Goal: Task Accomplishment & Management: Use online tool/utility

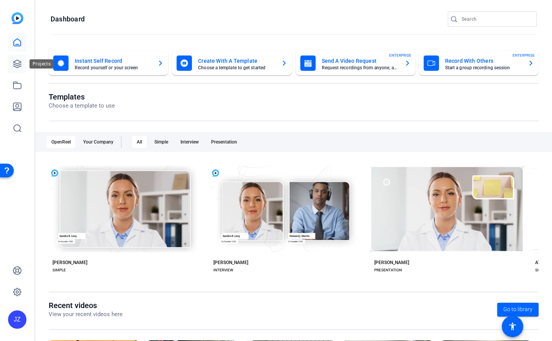
click at [16, 65] on icon at bounding box center [17, 64] width 8 height 8
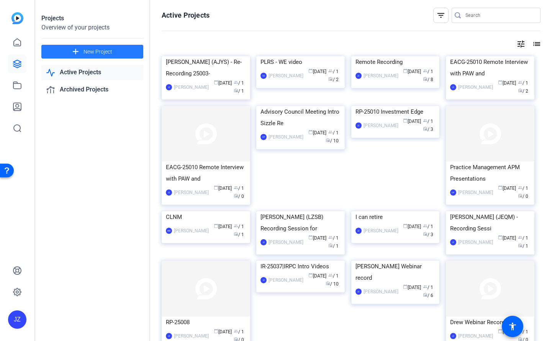
click at [93, 52] on span "New Project" at bounding box center [98, 52] width 29 height 8
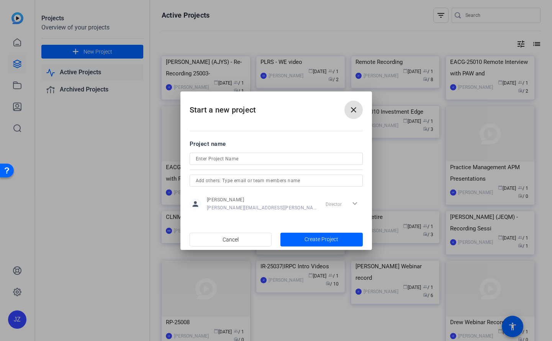
click at [346, 110] on span at bounding box center [353, 110] width 18 height 18
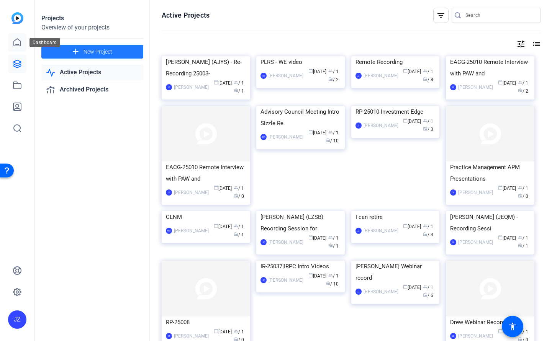
click at [19, 48] on link at bounding box center [17, 42] width 18 height 18
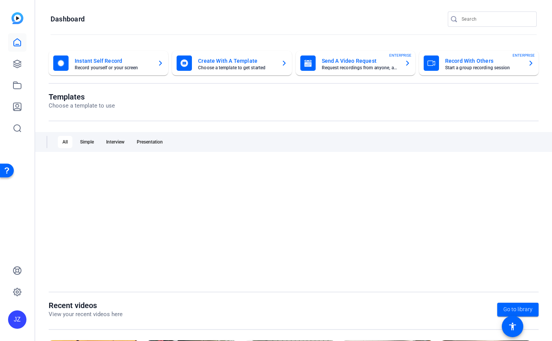
click at [477, 61] on mat-card-title "Record With Others" at bounding box center [483, 60] width 77 height 9
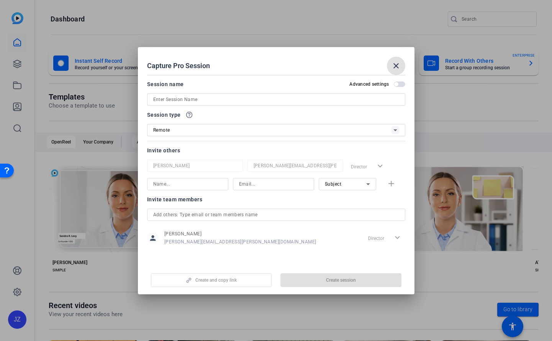
click at [226, 100] on input at bounding box center [276, 99] width 246 height 9
paste input "Angela Sims (AJYS) - Re-Recording Session for CC-25003-01 CAAD Project"
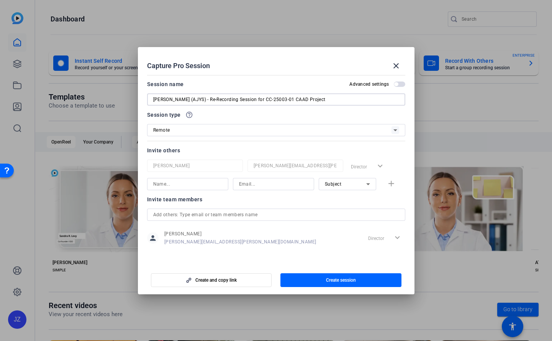
type input "Angela Sims (AJYS) - Re-Recording Session for CC-25003-01 CAAD Project"
click at [192, 181] on input at bounding box center [187, 184] width 69 height 9
type input "Angela Sims"
click at [268, 189] on input at bounding box center [273, 184] width 69 height 9
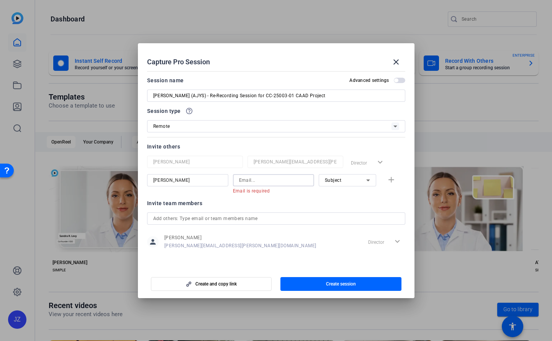
click at [270, 182] on input at bounding box center [273, 180] width 69 height 9
paste input "Angela Sims (AJYS) - Re-Recording Session for CC-25003-01 CAAD Project"
type input "Angela Sims (AJYS) - Re-Recording Session for CC-25003-01 CAAD Project"
click at [282, 179] on input at bounding box center [273, 180] width 69 height 9
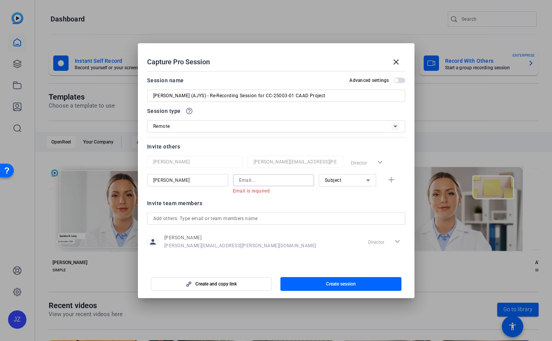
paste input "Angela.Sims@capgroup.com"
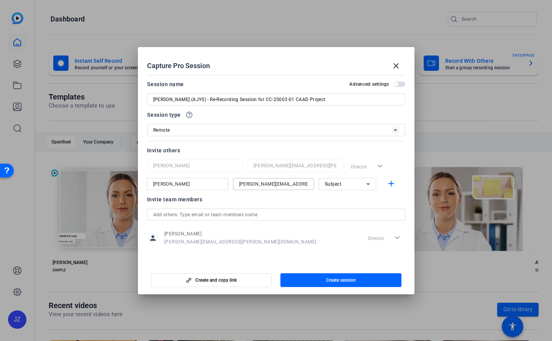
type input "Angela.Sims@capgroup.com"
click at [348, 186] on div "Subject" at bounding box center [345, 184] width 41 height 10
click at [292, 197] on div at bounding box center [276, 170] width 552 height 341
click at [223, 281] on span "Create and copy link" at bounding box center [215, 280] width 41 height 6
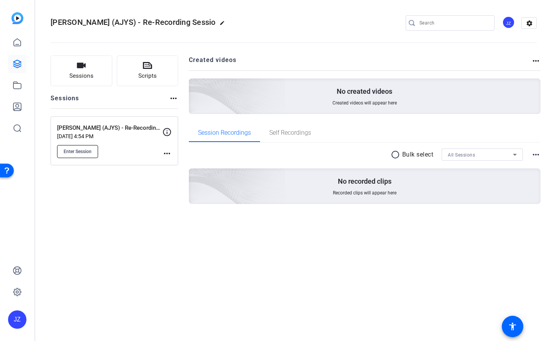
click at [76, 149] on span "Enter Session" at bounding box center [78, 152] width 28 height 6
click at [163, 158] on div "Angela Sims (AJYS) - Re-Recording Session for CC-25003-01 CAAD Project Sep 24, …" at bounding box center [115, 140] width 128 height 49
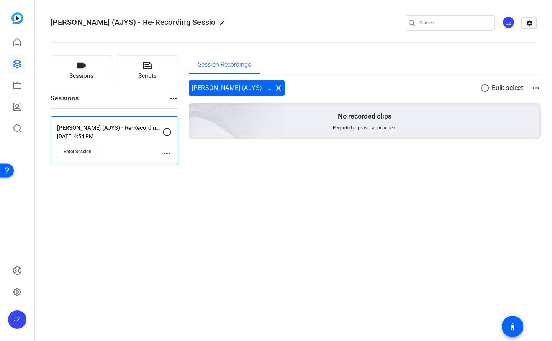
click at [168, 156] on mat-icon "more_horiz" at bounding box center [166, 153] width 9 height 9
click at [180, 165] on span "Edit Session" at bounding box center [186, 164] width 35 height 9
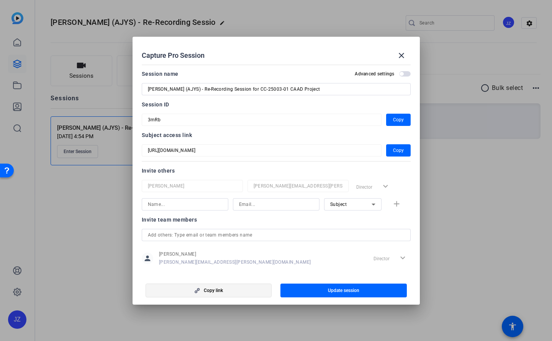
drag, startPoint x: 234, startPoint y: 287, endPoint x: 230, endPoint y: 290, distance: 4.7
click at [234, 288] on span "button" at bounding box center [209, 291] width 126 height 18
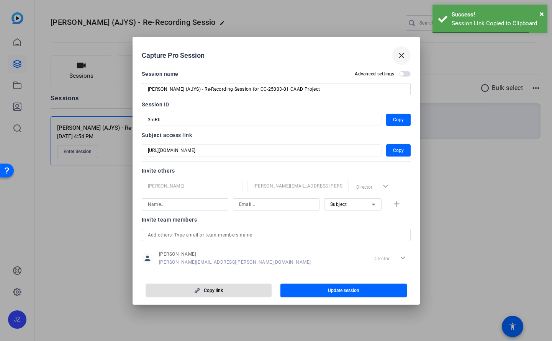
click at [404, 56] on mat-icon "close" at bounding box center [401, 55] width 9 height 9
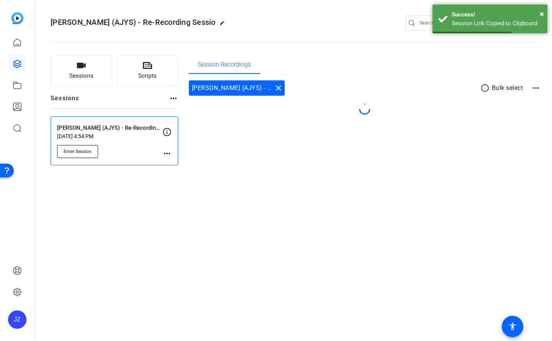
click at [89, 150] on span "Enter Session" at bounding box center [78, 152] width 28 height 6
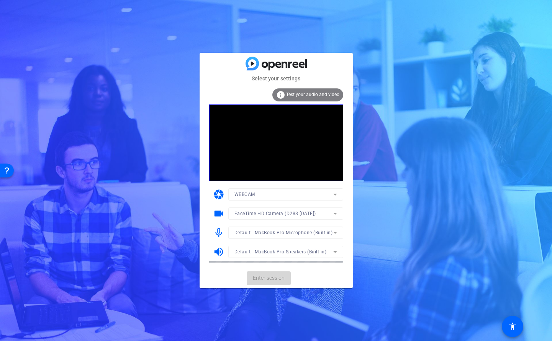
click at [258, 276] on span "Enter session" at bounding box center [269, 278] width 32 height 8
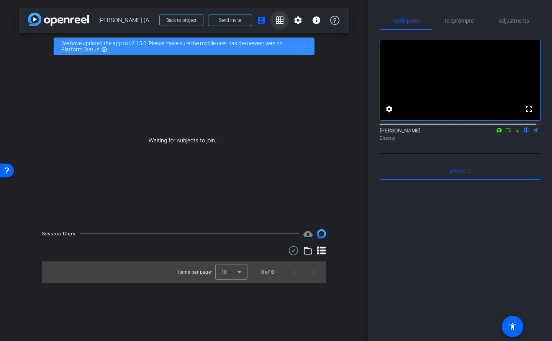
click at [278, 24] on mat-icon "grid_on" at bounding box center [279, 20] width 9 height 9
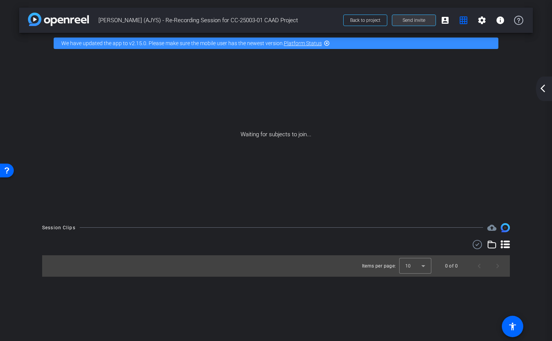
click at [417, 20] on span "Send invite" at bounding box center [414, 20] width 23 height 6
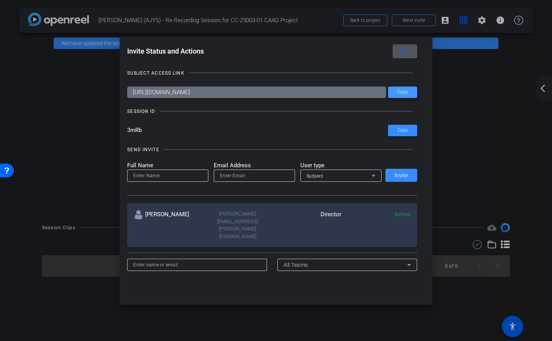
click at [400, 91] on span "Copy" at bounding box center [402, 92] width 11 height 6
click at [407, 50] on mat-icon "close" at bounding box center [403, 51] width 10 height 10
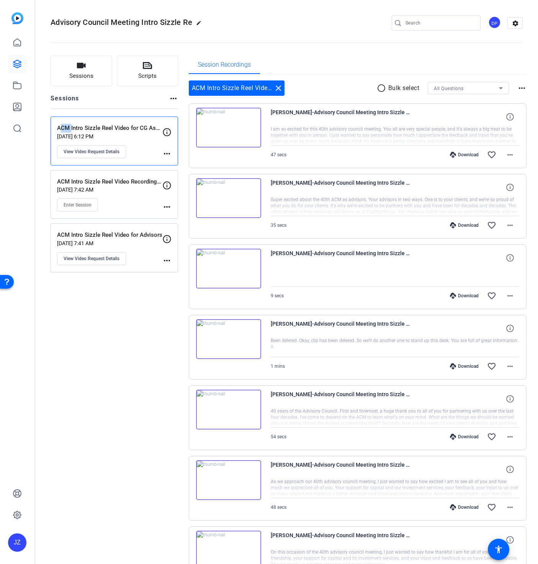
scroll to position [61, 0]
